Goal: Navigation & Orientation: Find specific page/section

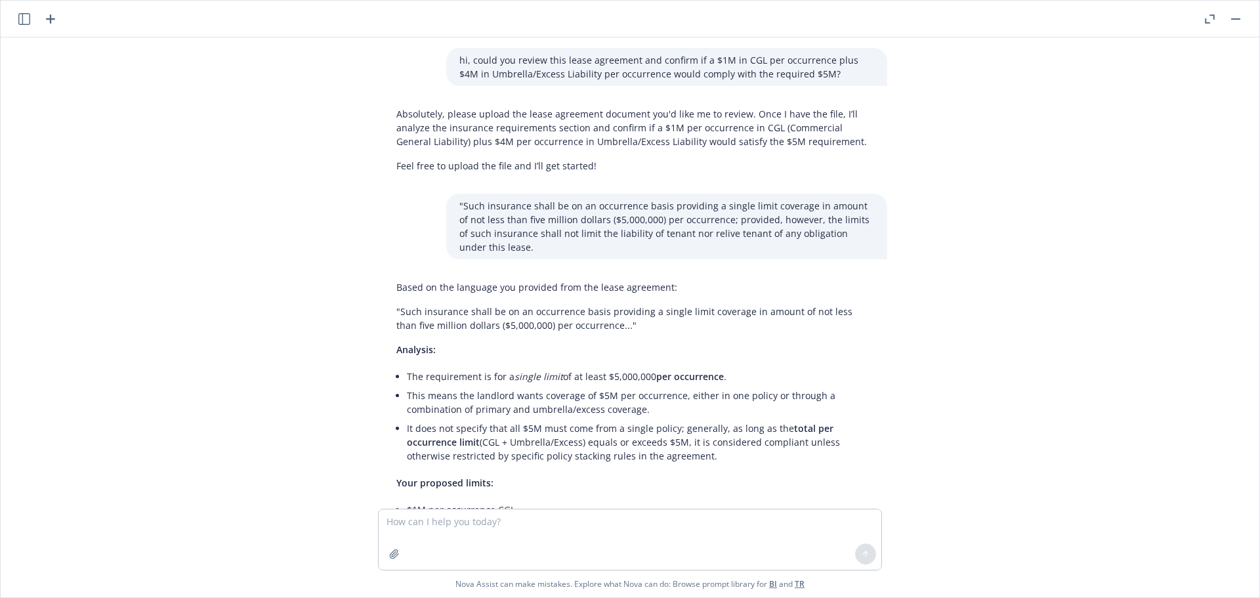
scroll to position [1008, 0]
